Goal: Information Seeking & Learning: Check status

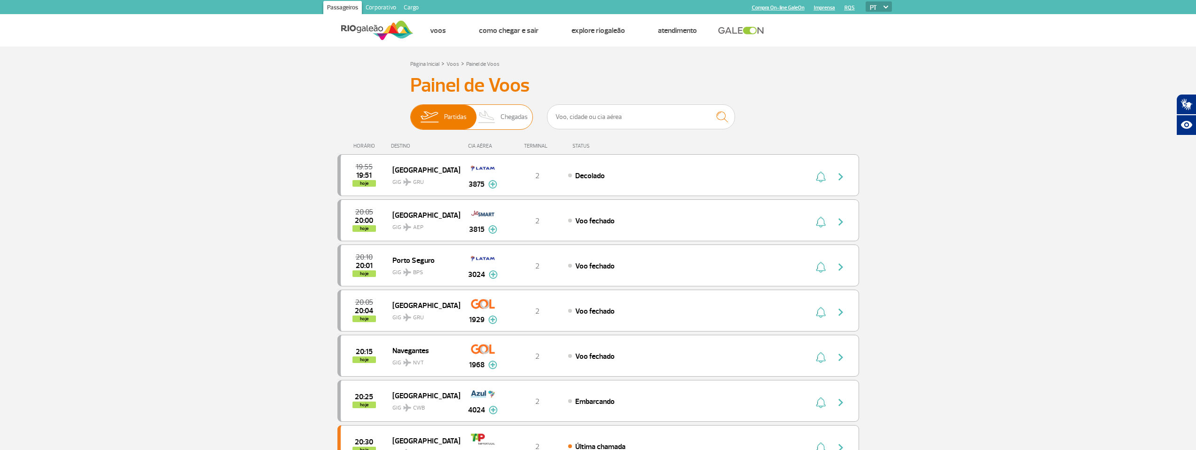
click at [500, 108] on img at bounding box center [487, 117] width 28 height 24
click at [410, 112] on input "Partidas Chegadas" at bounding box center [410, 112] width 0 height 0
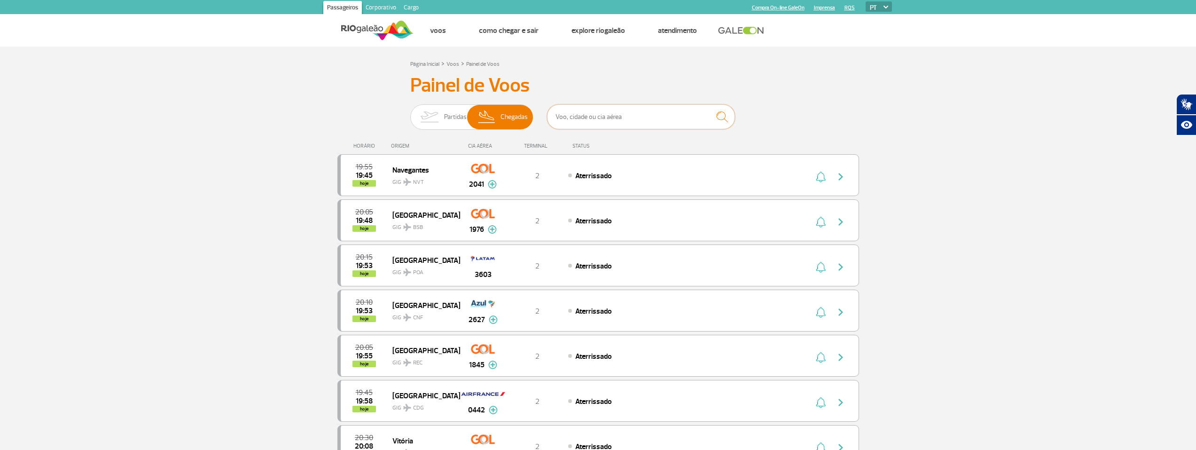
click at [609, 118] on input "text" at bounding box center [641, 116] width 188 height 25
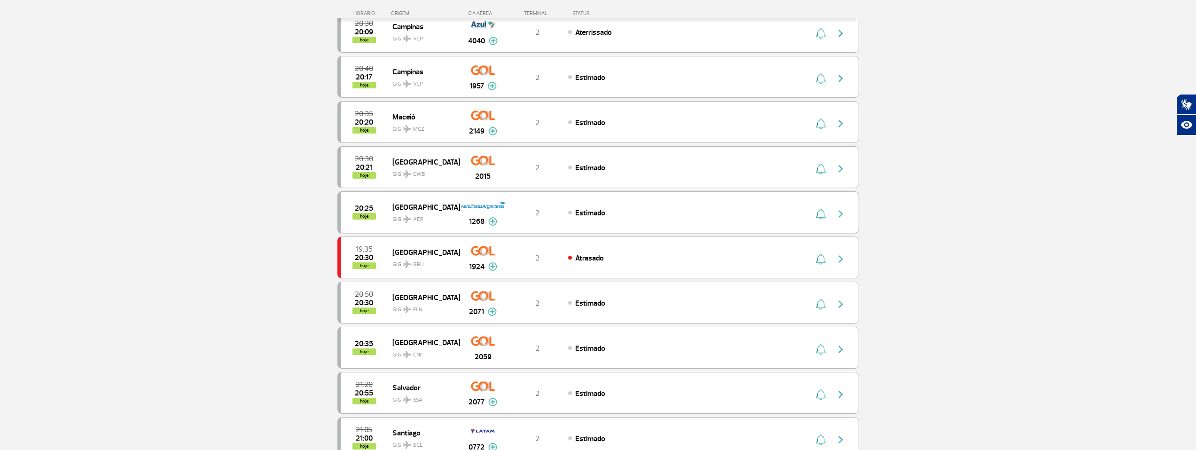
scroll to position [564, 0]
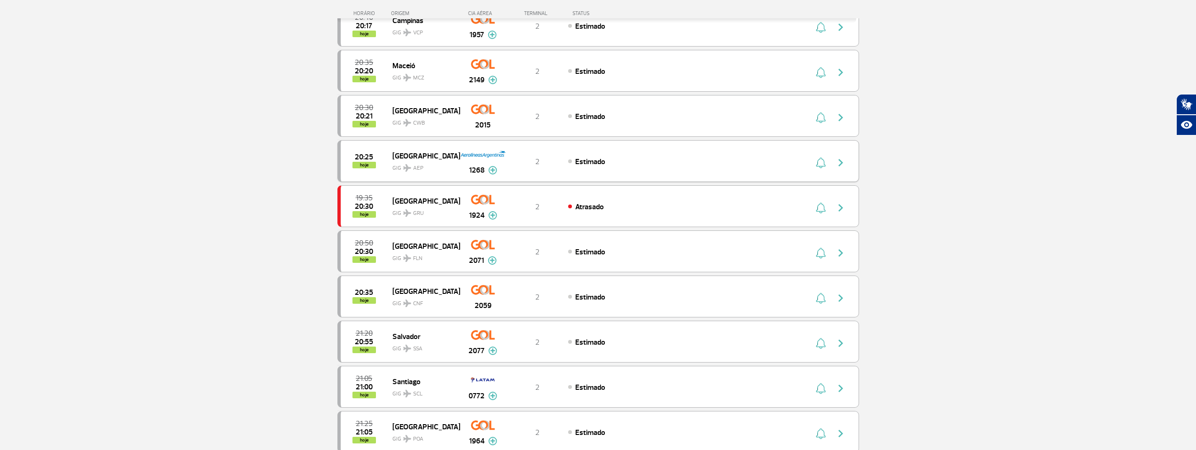
click at [420, 164] on span "AEP" at bounding box center [418, 168] width 10 height 8
click at [436, 152] on span "[GEOGRAPHIC_DATA]" at bounding box center [422, 155] width 60 height 12
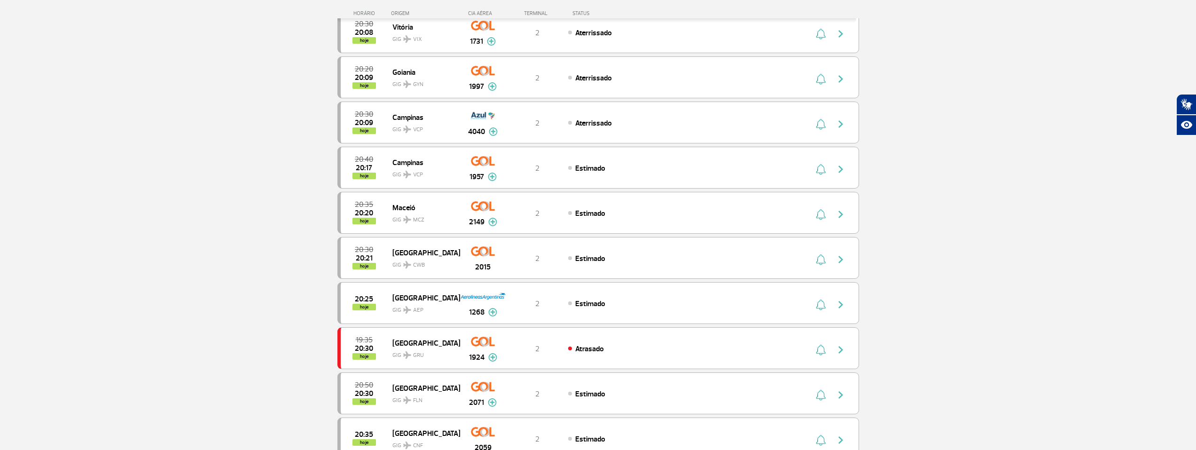
scroll to position [423, 0]
click at [491, 309] on img at bounding box center [492, 311] width 9 height 8
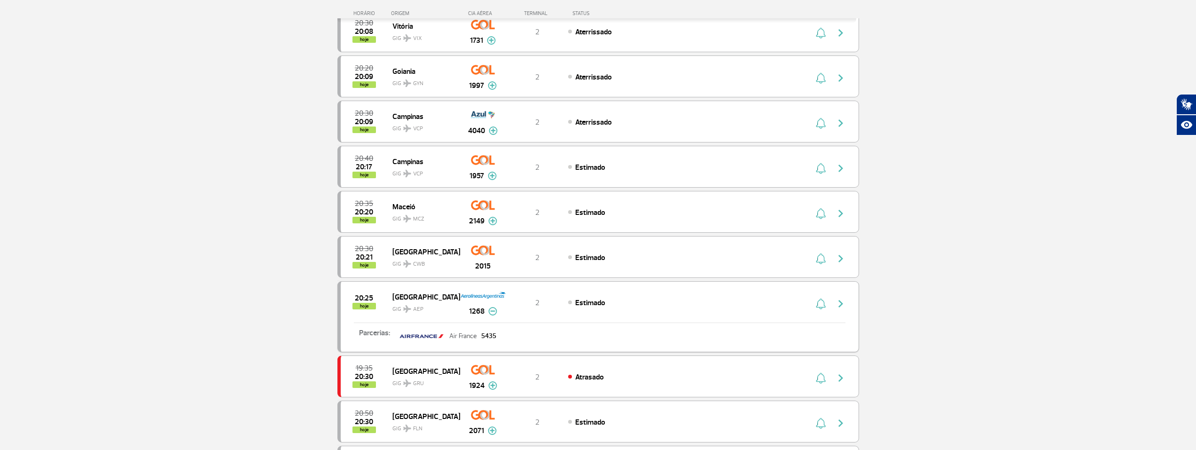
click at [840, 308] on img "button" at bounding box center [840, 303] width 11 height 11
click at [836, 301] on img "button" at bounding box center [840, 303] width 11 height 11
click at [841, 304] on img "button" at bounding box center [840, 303] width 11 height 11
click at [633, 313] on div "20:25 hoje [GEOGRAPHIC_DATA] GIG AEP 1268 2 Estimado Parcerias: Air France 5435" at bounding box center [597, 316] width 521 height 71
